Goal: Information Seeking & Learning: Learn about a topic

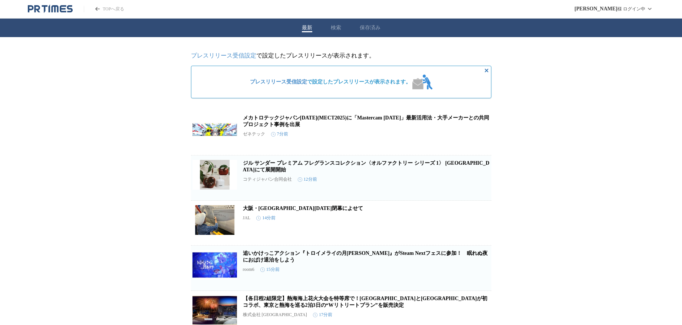
click at [334, 32] on div "最新 検索 保存済み" at bounding box center [341, 28] width 682 height 19
click at [340, 29] on button "検索" at bounding box center [336, 27] width 10 height 7
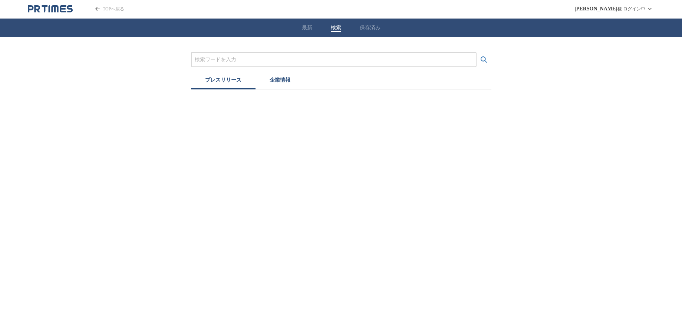
click at [263, 60] on input "プレスリリースおよび企業を検索する" at bounding box center [334, 60] width 278 height 8
type input "映画"
click at [477, 52] on button "検索する" at bounding box center [484, 59] width 15 height 15
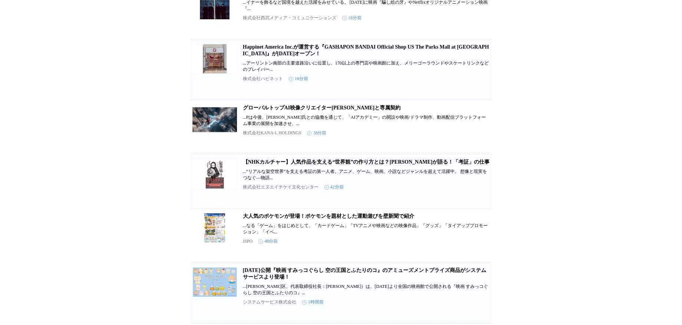
scroll to position [243, 0]
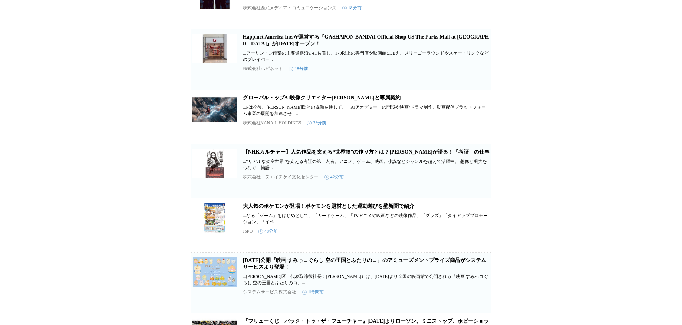
click at [275, 46] on link "Happinet America Inc.が運営する『GASHAPON BANDAI Official Shop US The Parks Mall at […" at bounding box center [366, 40] width 246 height 12
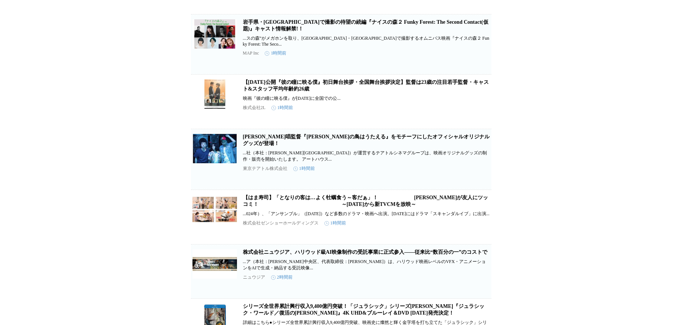
scroll to position [611, 0]
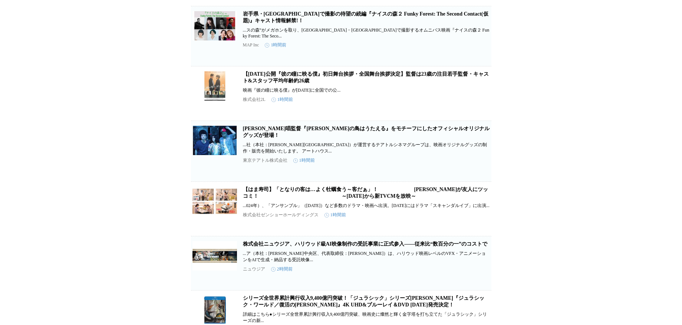
click at [292, 83] on link "【[DATE]公開『彼の瞳に映る僕』初日舞台挨拶・全国舞台挨拶決定】監督は23歳の注目若手監督・キャスト&スタッフ平均年齢約26歳" at bounding box center [366, 77] width 246 height 12
click at [283, 138] on link "[PERSON_NAME]唱監督『[PERSON_NAME]の鳥はうたえる』をモチーフにしたオフィシャルオリジナルグッズが登場！" at bounding box center [366, 132] width 247 height 12
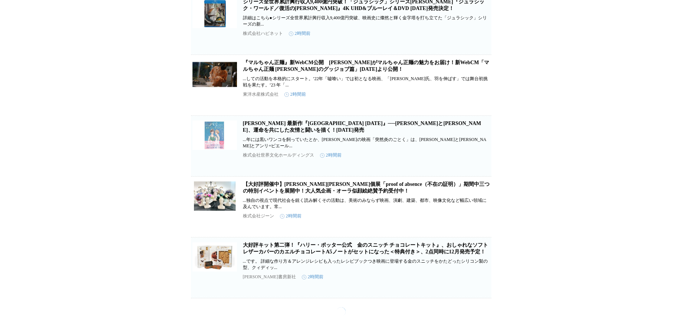
scroll to position [1003, 0]
click at [346, 194] on link "【大好評開催中】[PERSON_NAME][PERSON_NAME]個展「proof of absence（不在の証明）」期間中三つの特別イベントを展開中！大…" at bounding box center [366, 187] width 247 height 12
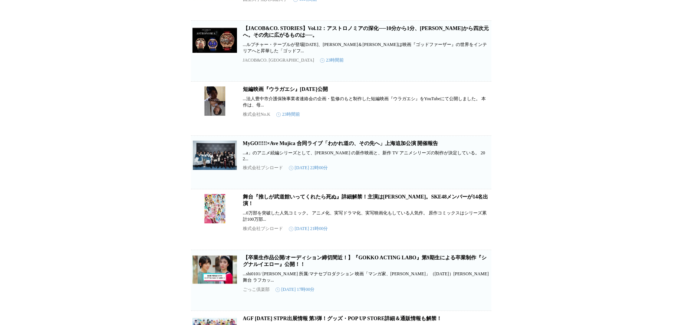
scroll to position [1872, 0]
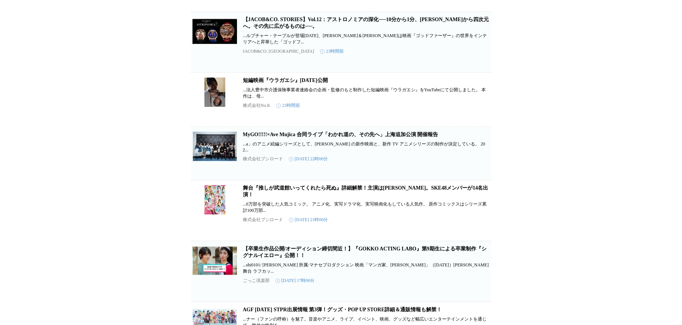
click at [289, 83] on link "短編映画『ウラガエシ』[DATE]公開" at bounding box center [285, 81] width 85 height 6
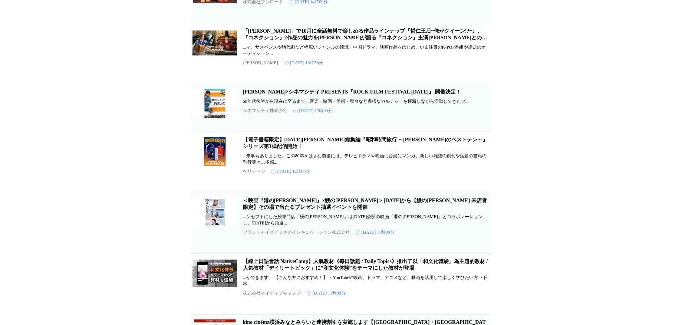
scroll to position [2377, 0]
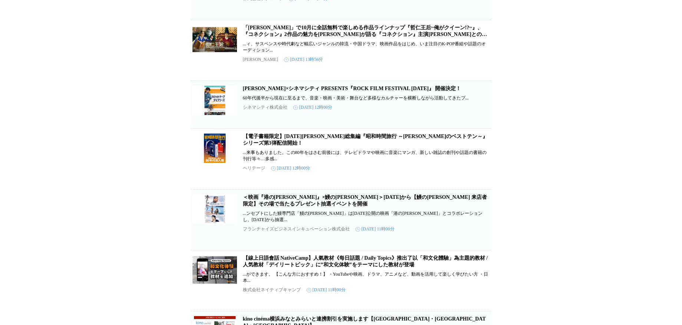
click at [336, 91] on link "[PERSON_NAME]×シネマシティ PRESENTS『ROCK FILM FESTIVAL [DATE]』 開催決定！" at bounding box center [352, 89] width 219 height 6
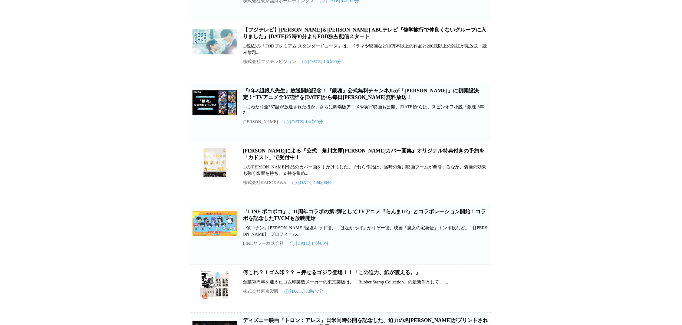
scroll to position [4396, 0]
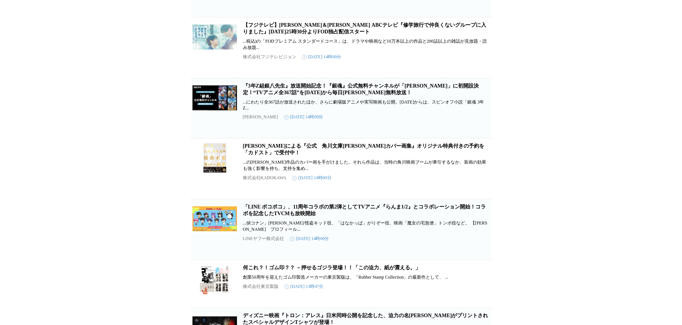
click at [289, 35] on link "【フジテレビ】[PERSON_NAME]＆[PERSON_NAME] ABCテレビ『修学旅行で仲良くないグループに入りました』[DATE]25時30分よりFO…" at bounding box center [365, 28] width 244 height 12
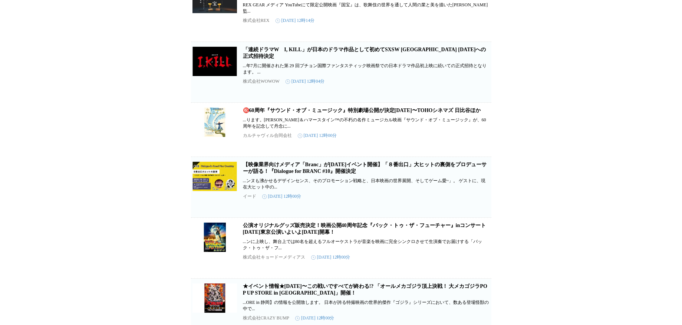
scroll to position [5255, 0]
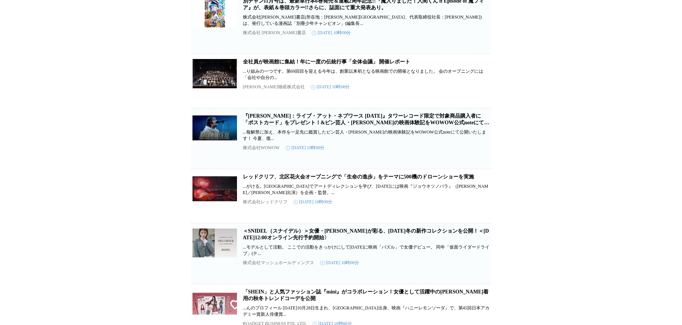
scroll to position [6318, 0]
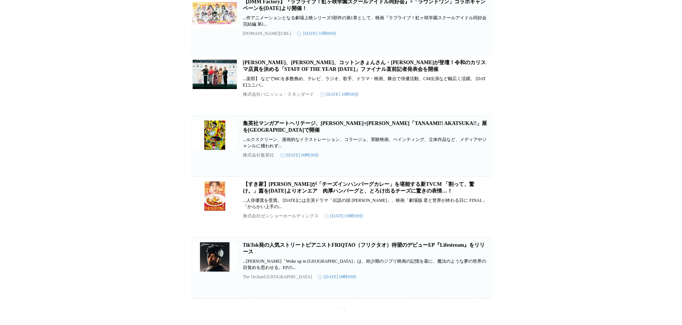
scroll to position [7097, 0]
click at [260, 133] on link "集英社マンガアートヘリテージ、[PERSON_NAME]×[PERSON_NAME]「TANAAMI!! AKATSUKA!!」展を[GEOGRAPHIC_D…" at bounding box center [365, 127] width 245 height 12
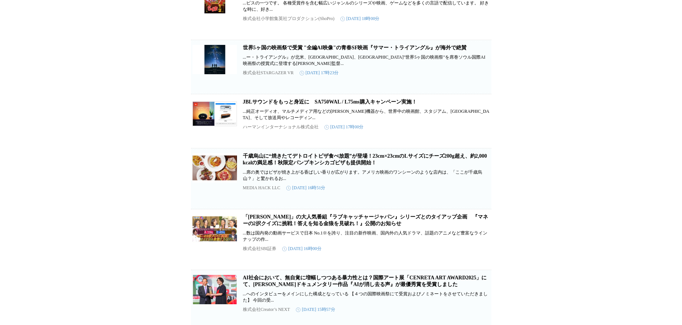
scroll to position [7338, 0]
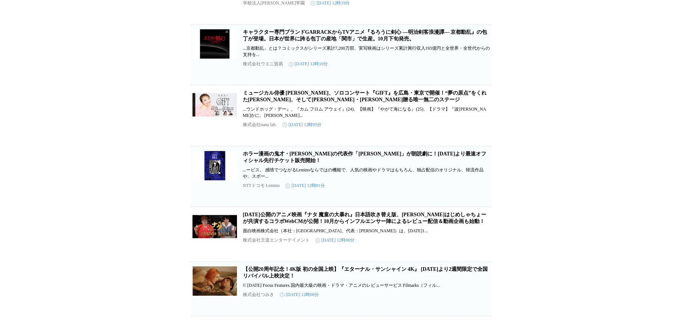
scroll to position [9088, 0]
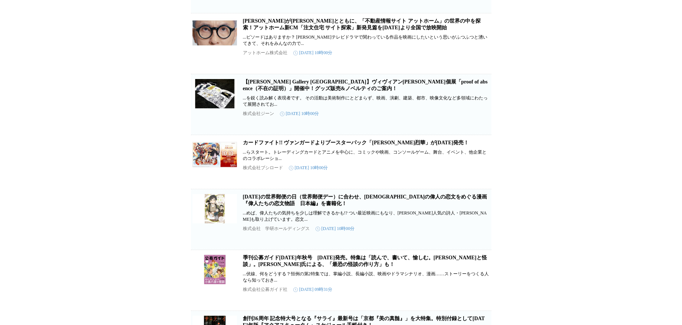
scroll to position [10054, 0]
